Goal: Transaction & Acquisition: Obtain resource

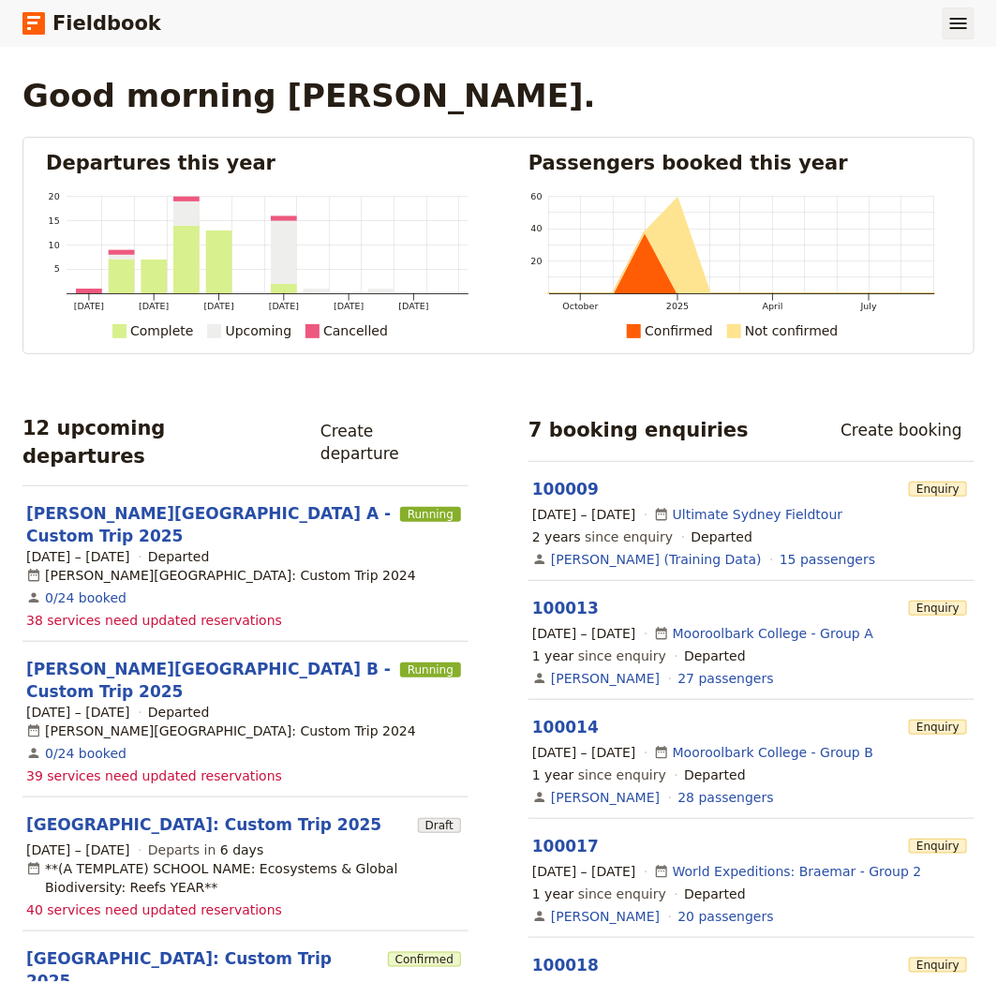
click at [972, 22] on button "​" at bounding box center [958, 23] width 32 height 32
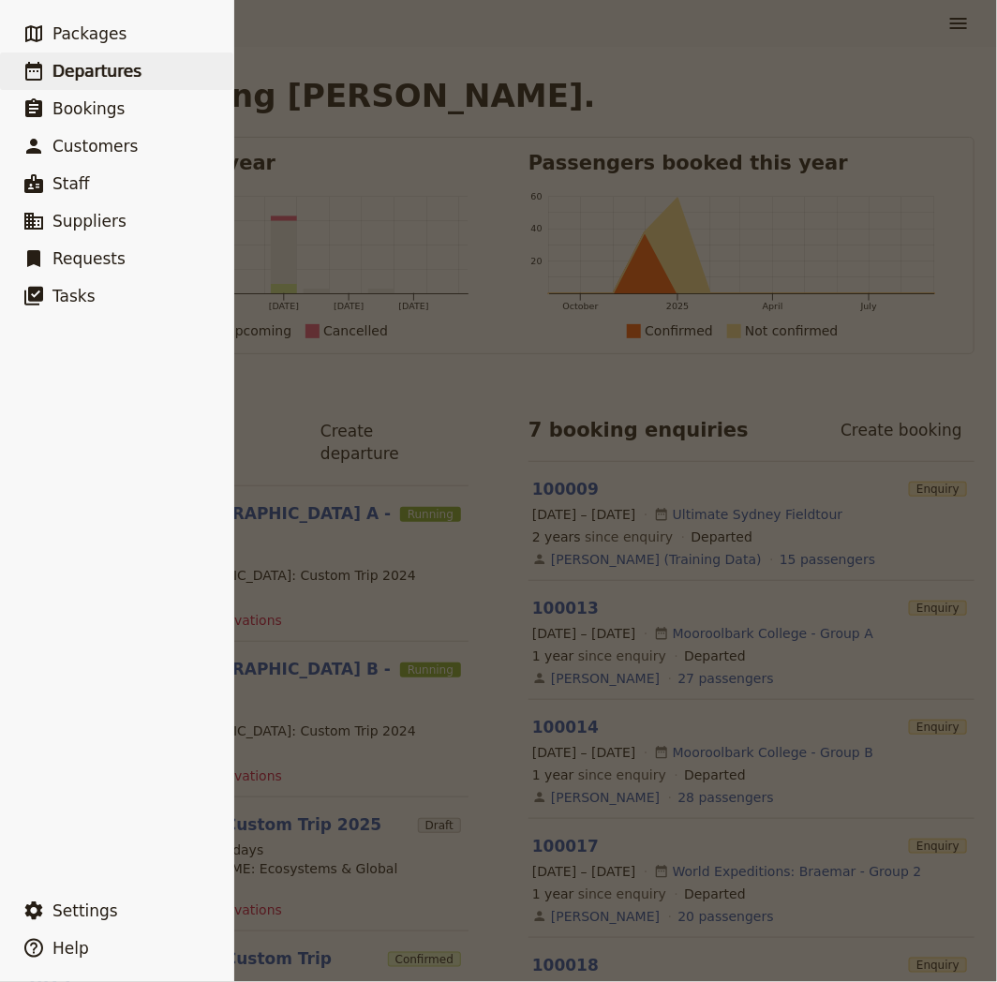
click at [122, 80] on span "Departures" at bounding box center [96, 71] width 89 height 19
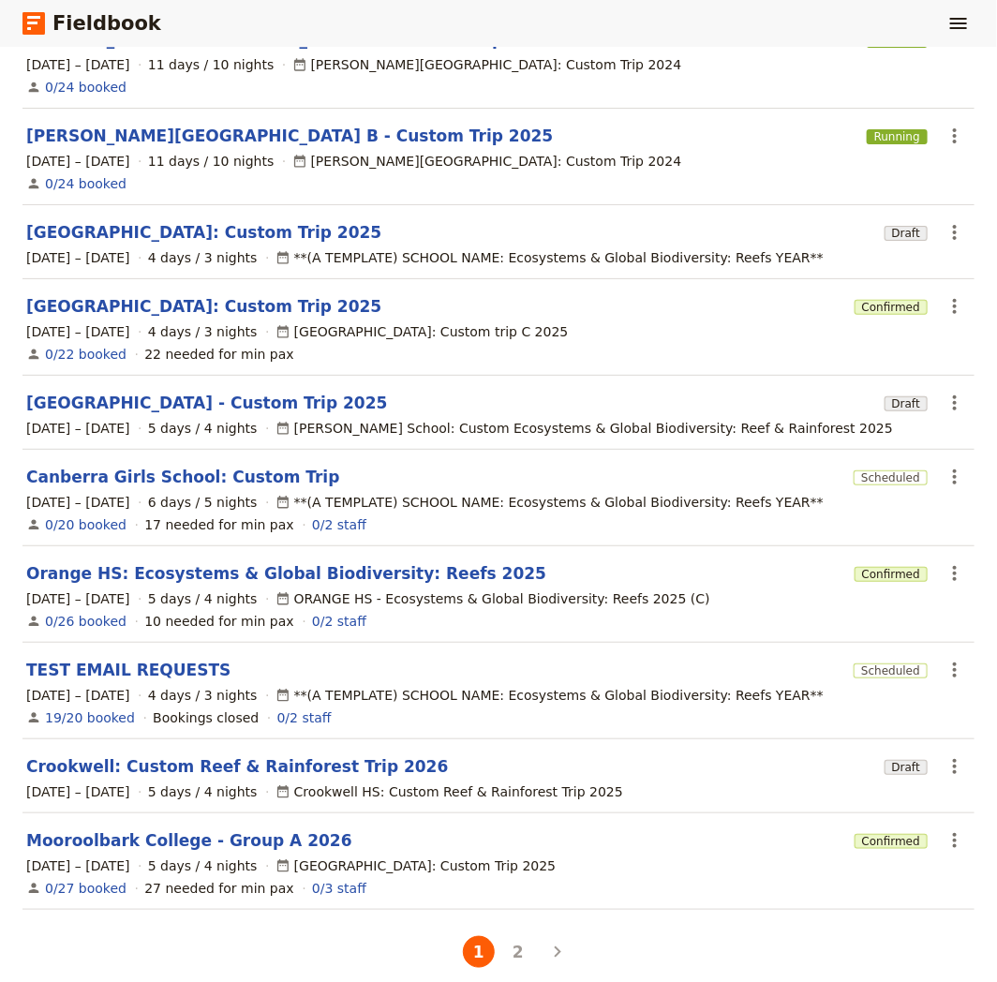
scroll to position [237, 0]
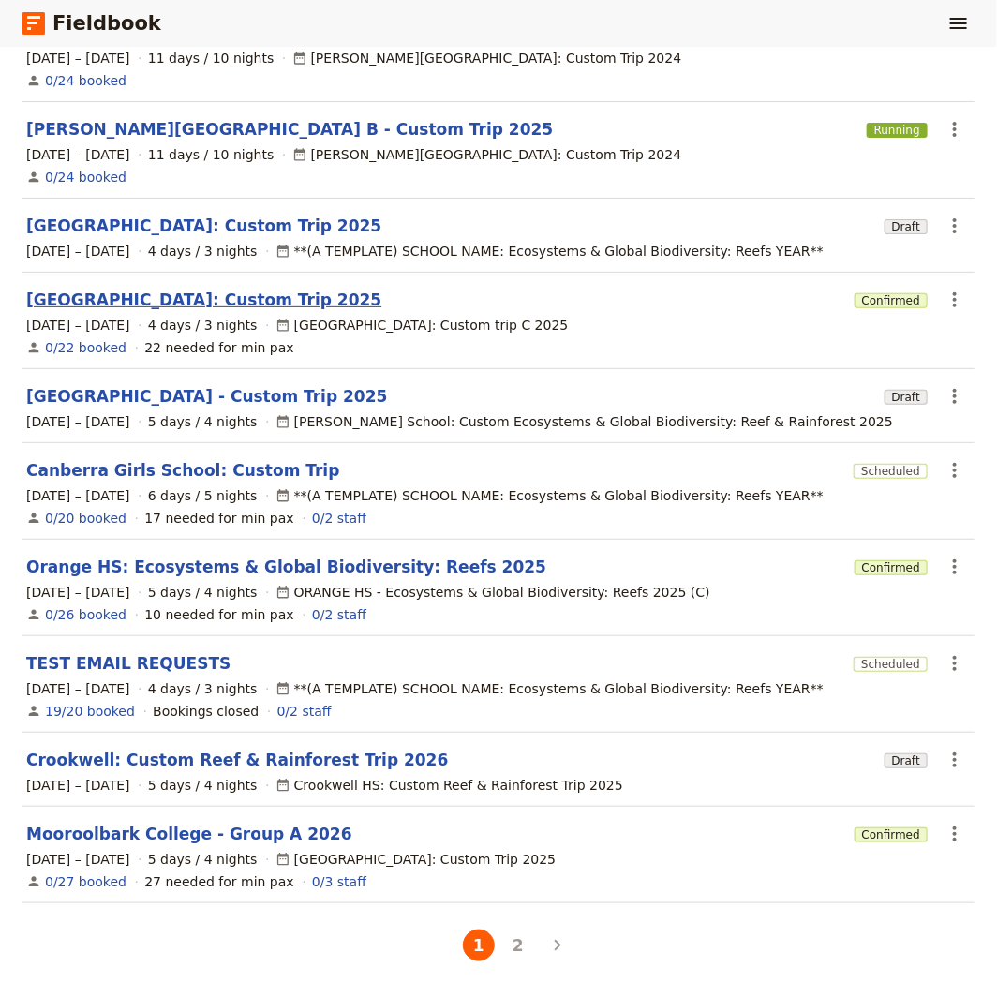
click at [288, 289] on link "[GEOGRAPHIC_DATA]: Custom Trip 2025" at bounding box center [203, 300] width 355 height 22
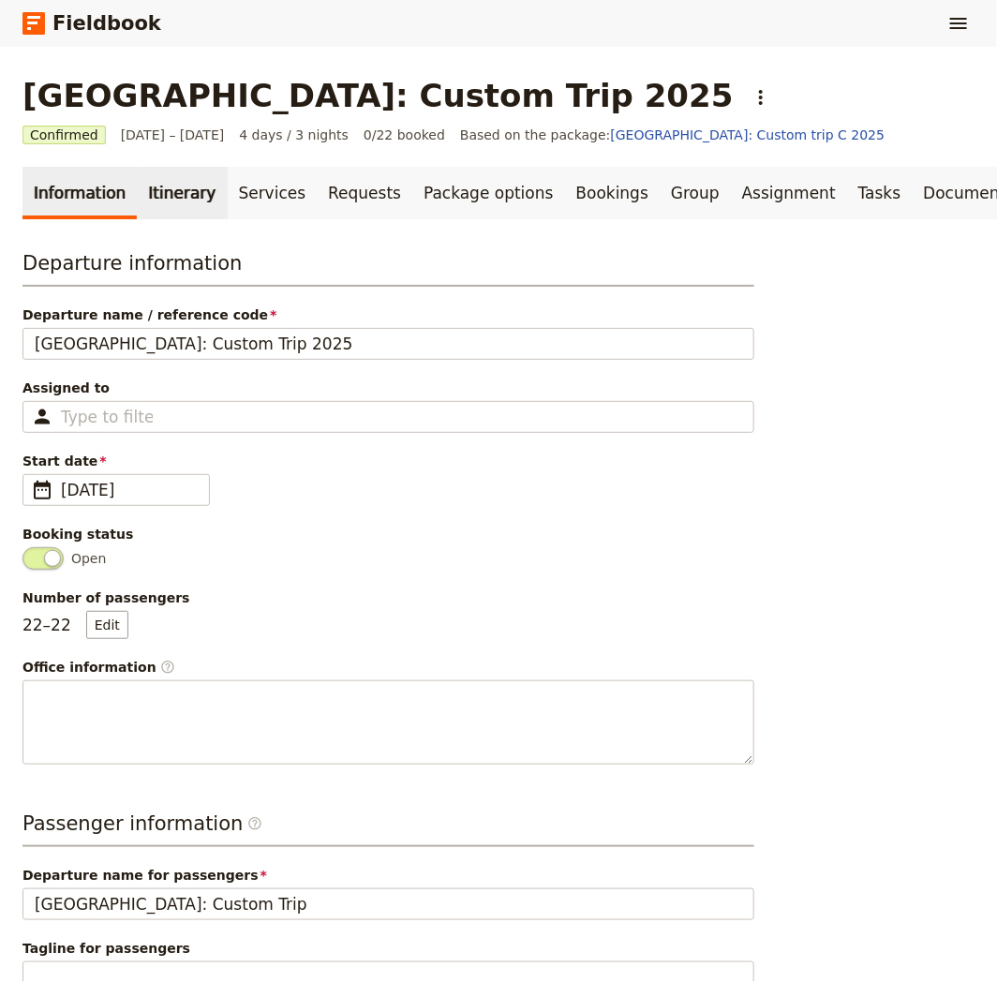
click at [170, 187] on link "Itinerary" at bounding box center [182, 193] width 90 height 52
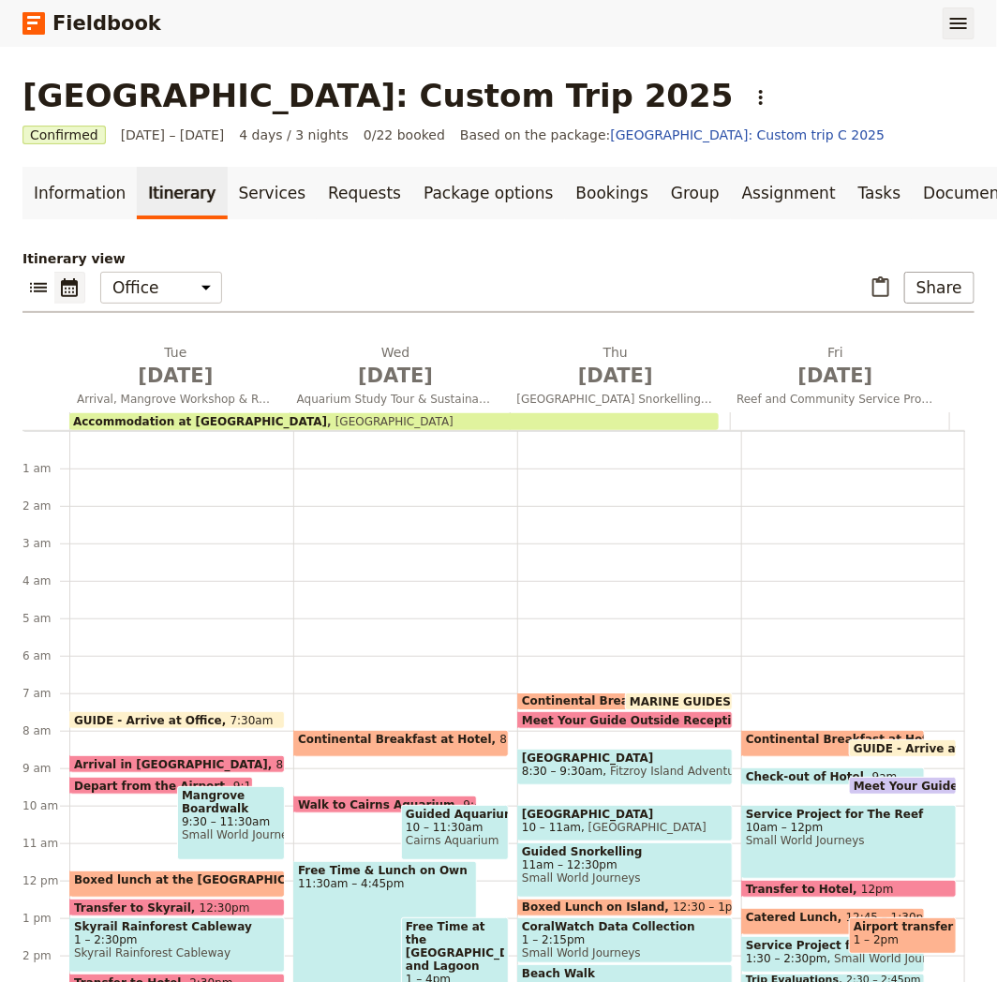
click at [972, 26] on button "​" at bounding box center [958, 23] width 32 height 32
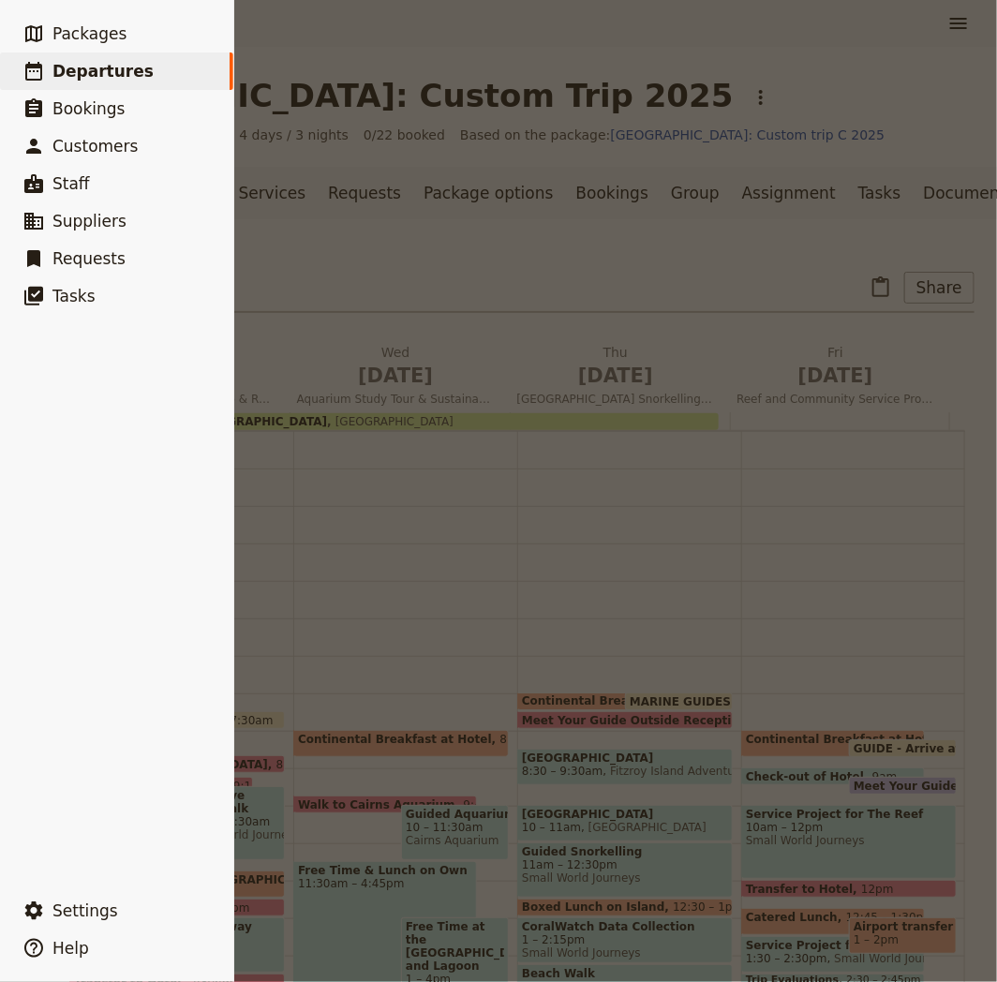
click at [104, 72] on span "Departures" at bounding box center [102, 71] width 101 height 19
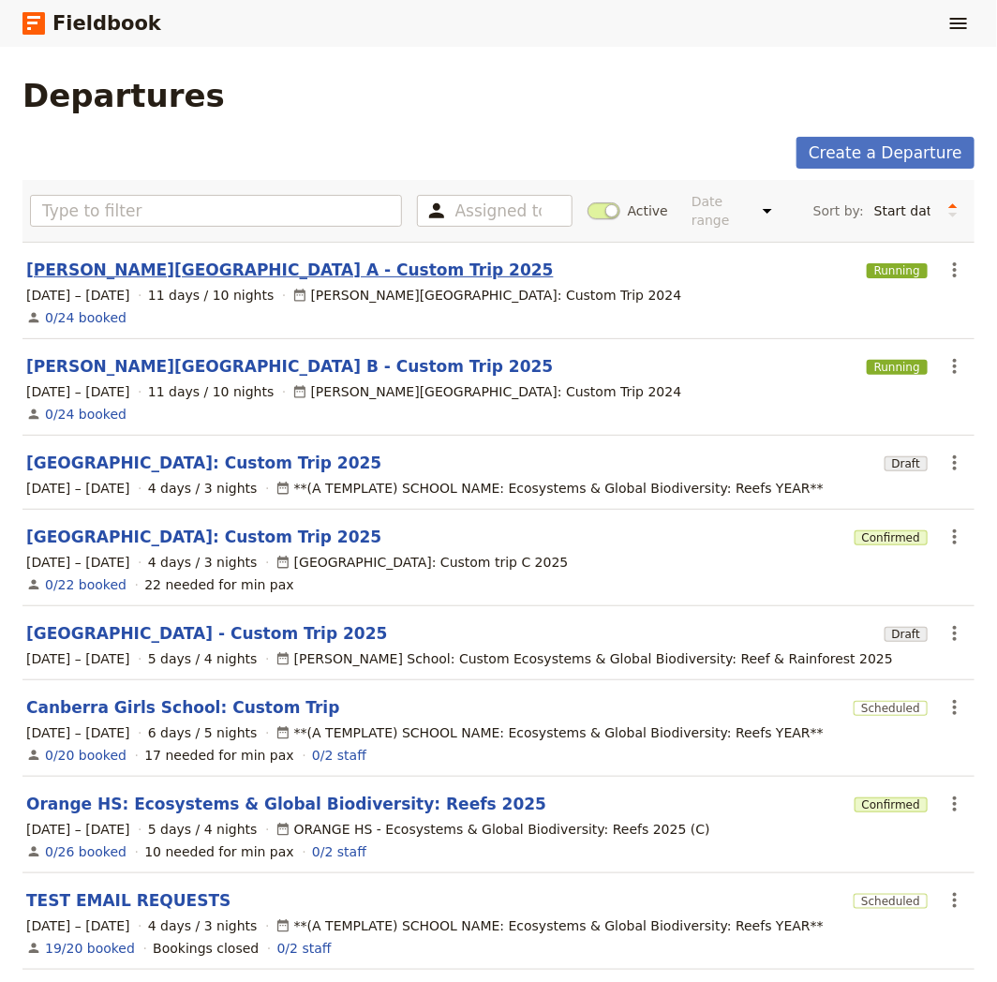
click at [248, 259] on link "[PERSON_NAME][GEOGRAPHIC_DATA] A - Custom Trip 2025" at bounding box center [289, 270] width 527 height 22
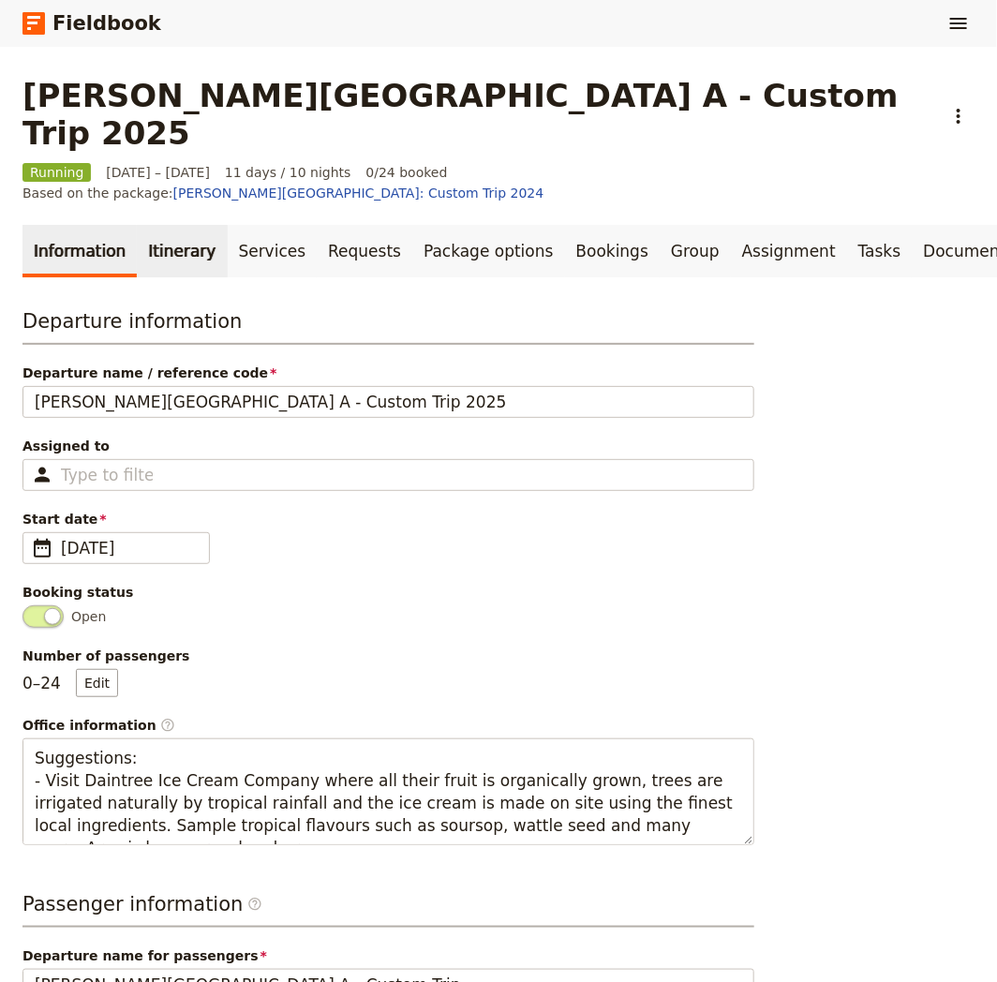
click at [183, 225] on link "Itinerary" at bounding box center [182, 251] width 90 height 52
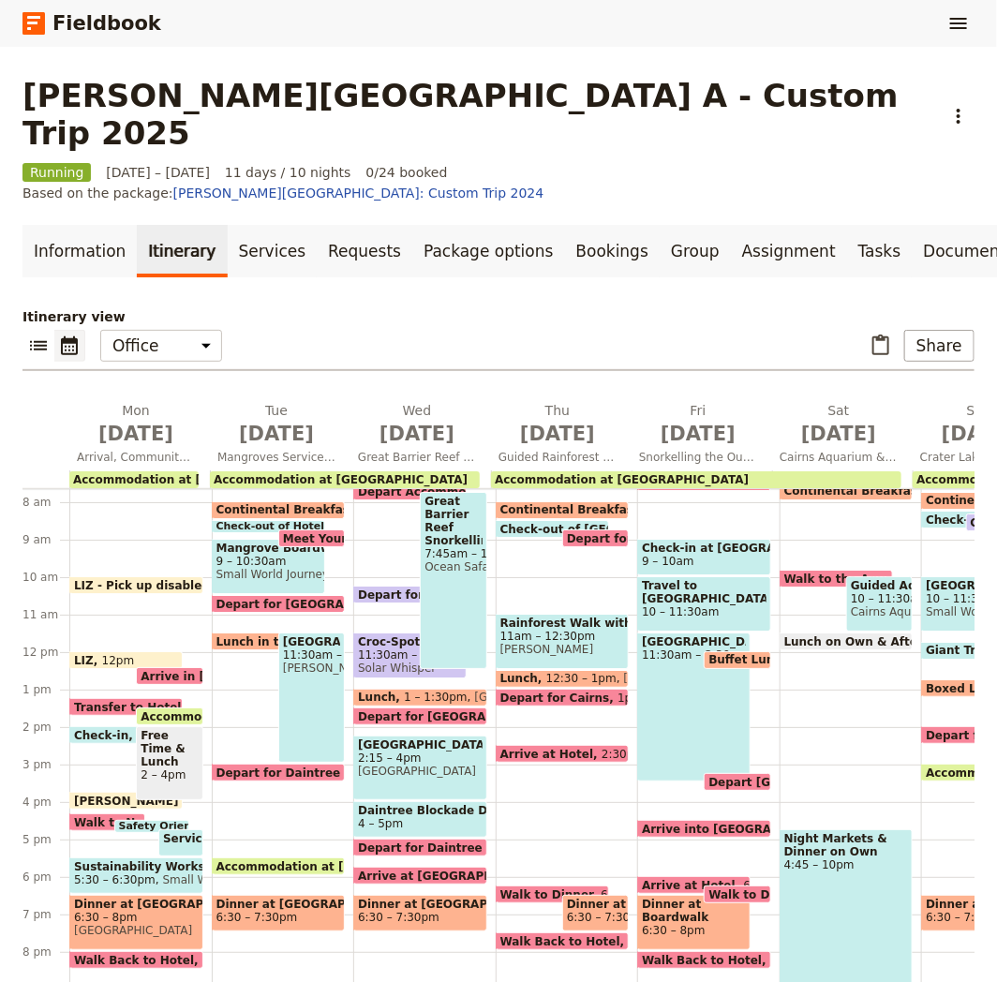
scroll to position [319, 0]
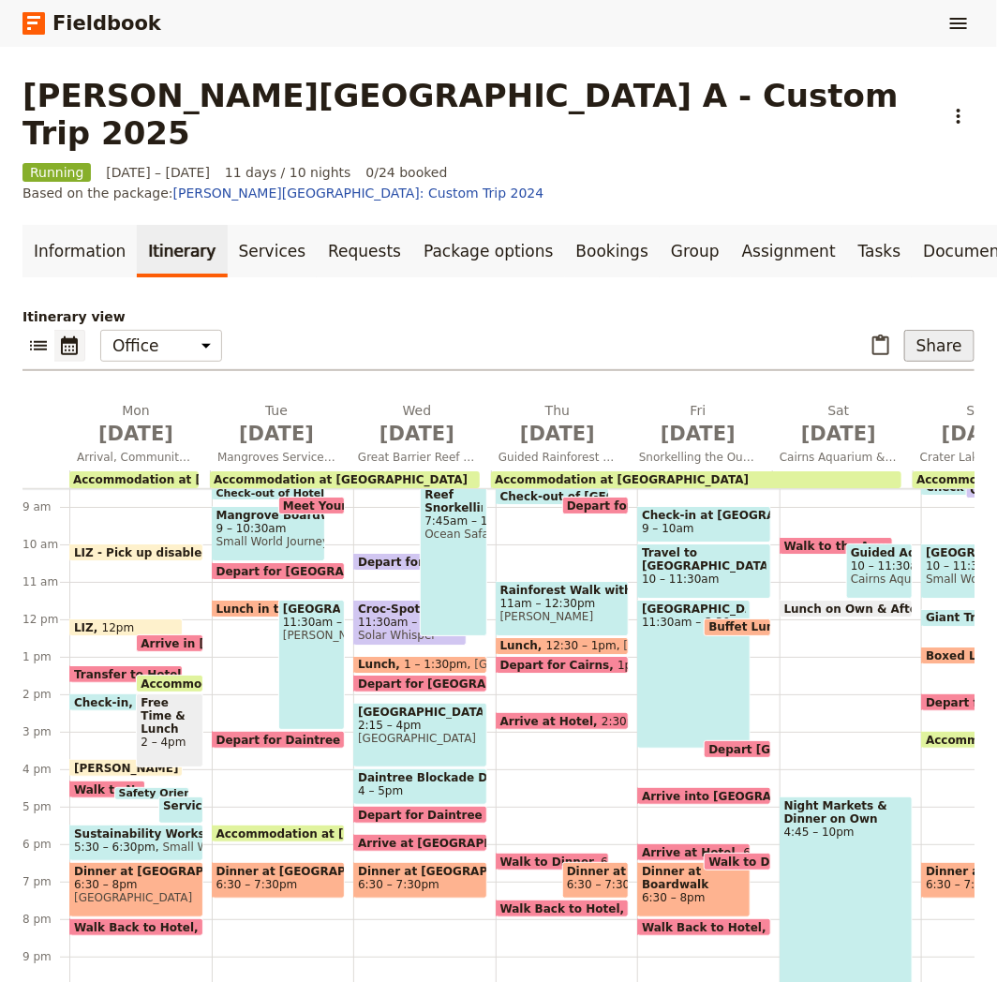
click at [913, 330] on button "Share" at bounding box center [939, 346] width 70 height 32
click at [874, 378] on span "Sales Brochure" at bounding box center [870, 381] width 98 height 19
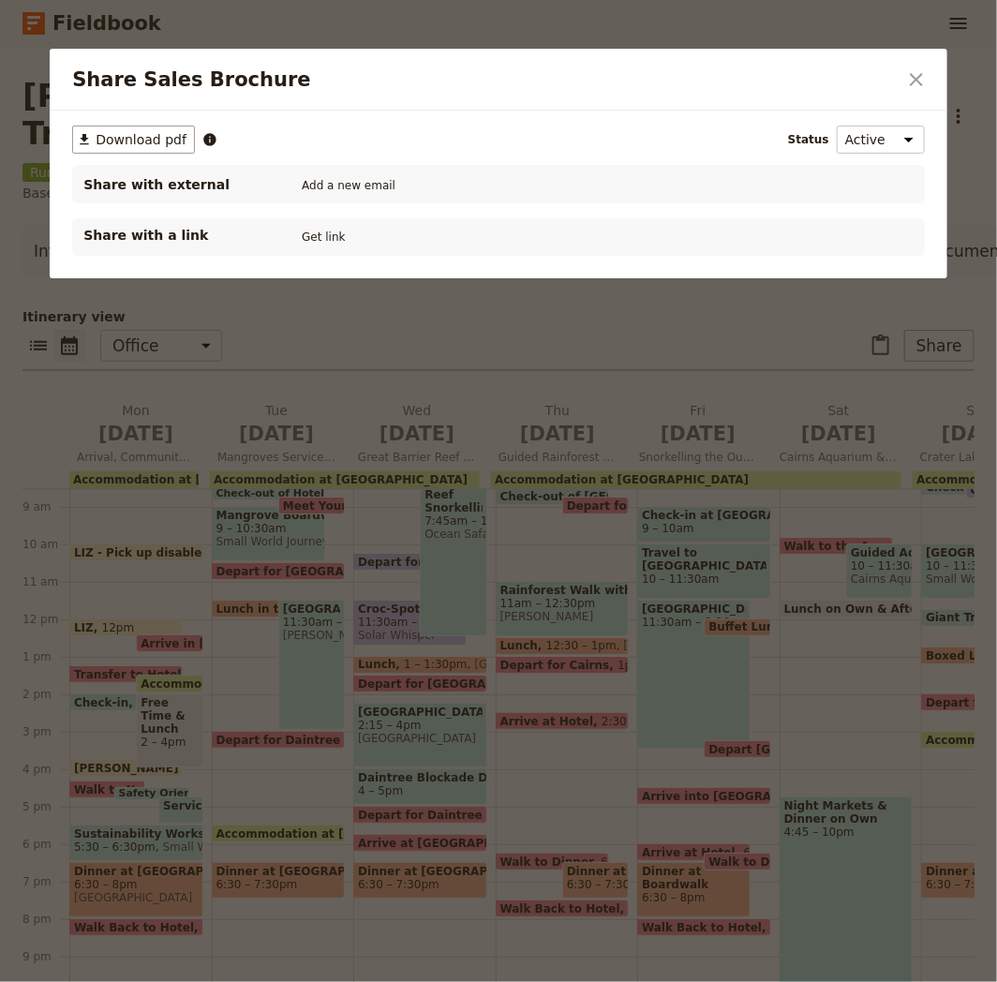
scroll to position [0, 0]
click at [159, 139] on span "Download pdf" at bounding box center [141, 139] width 91 height 19
click at [923, 81] on icon "Close dialog" at bounding box center [916, 79] width 22 height 22
